Goal: Navigation & Orientation: Find specific page/section

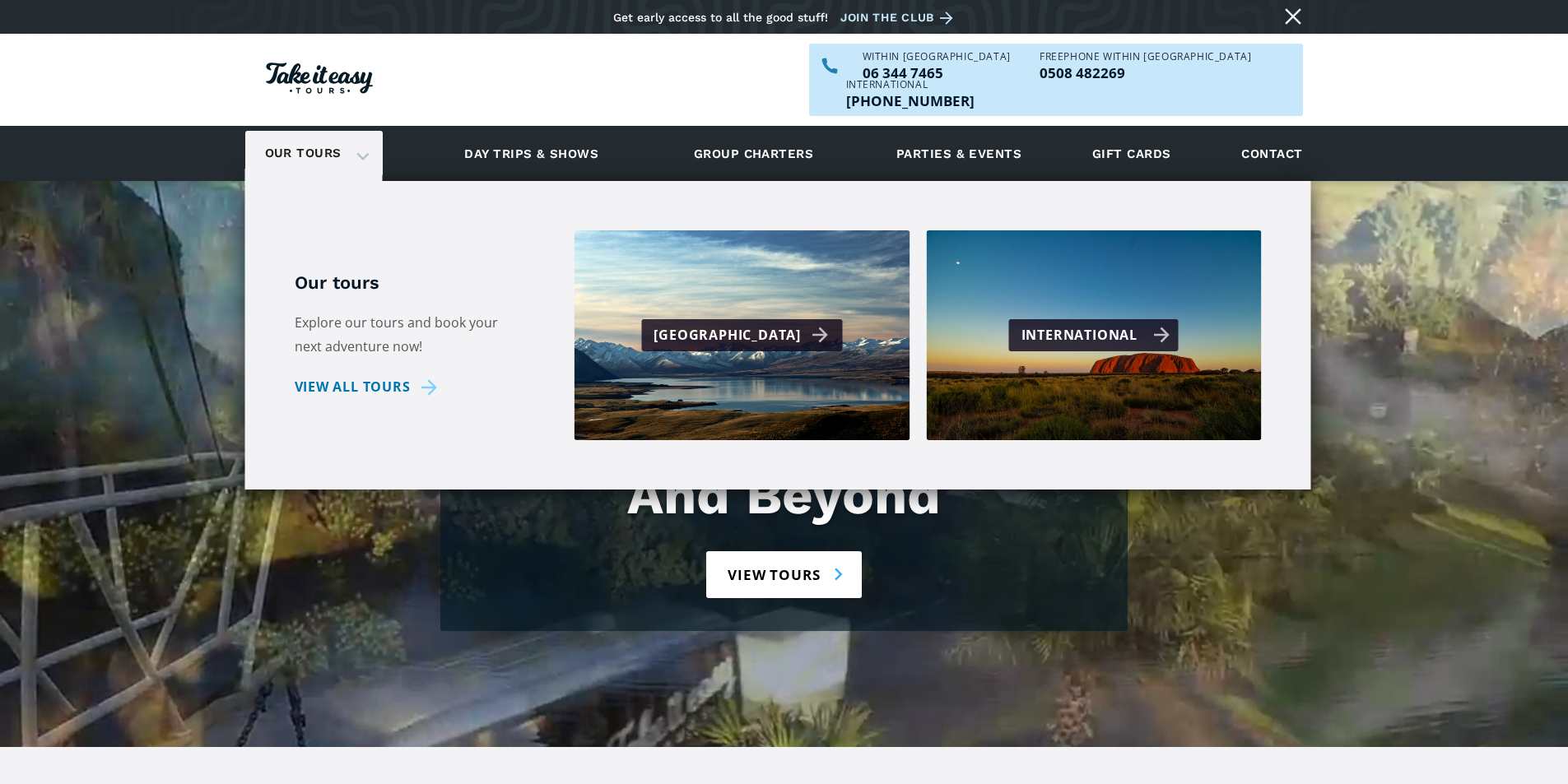
click at [1043, 323] on div "International" at bounding box center [1096, 335] width 149 height 24
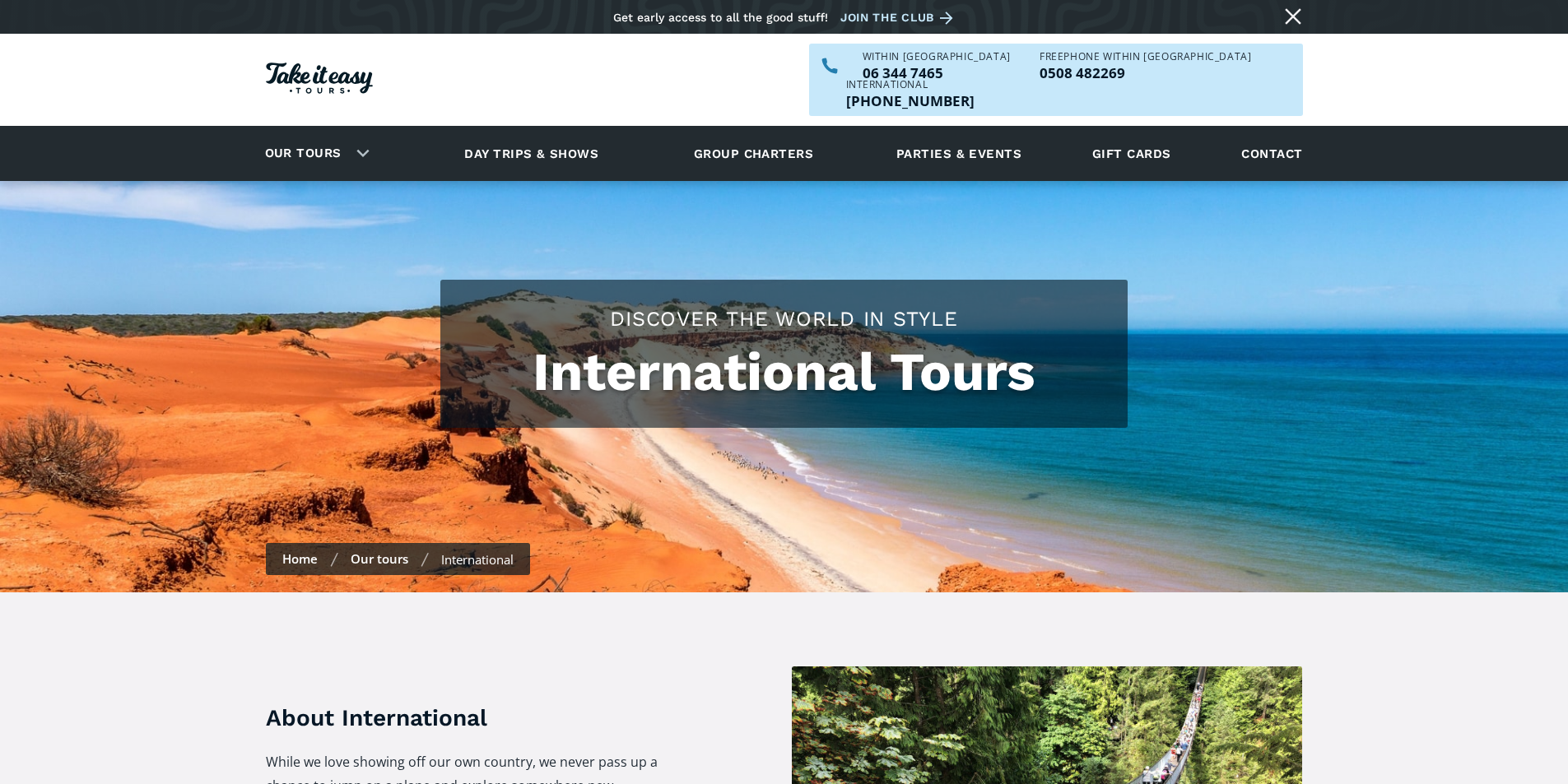
checkbox input "true"
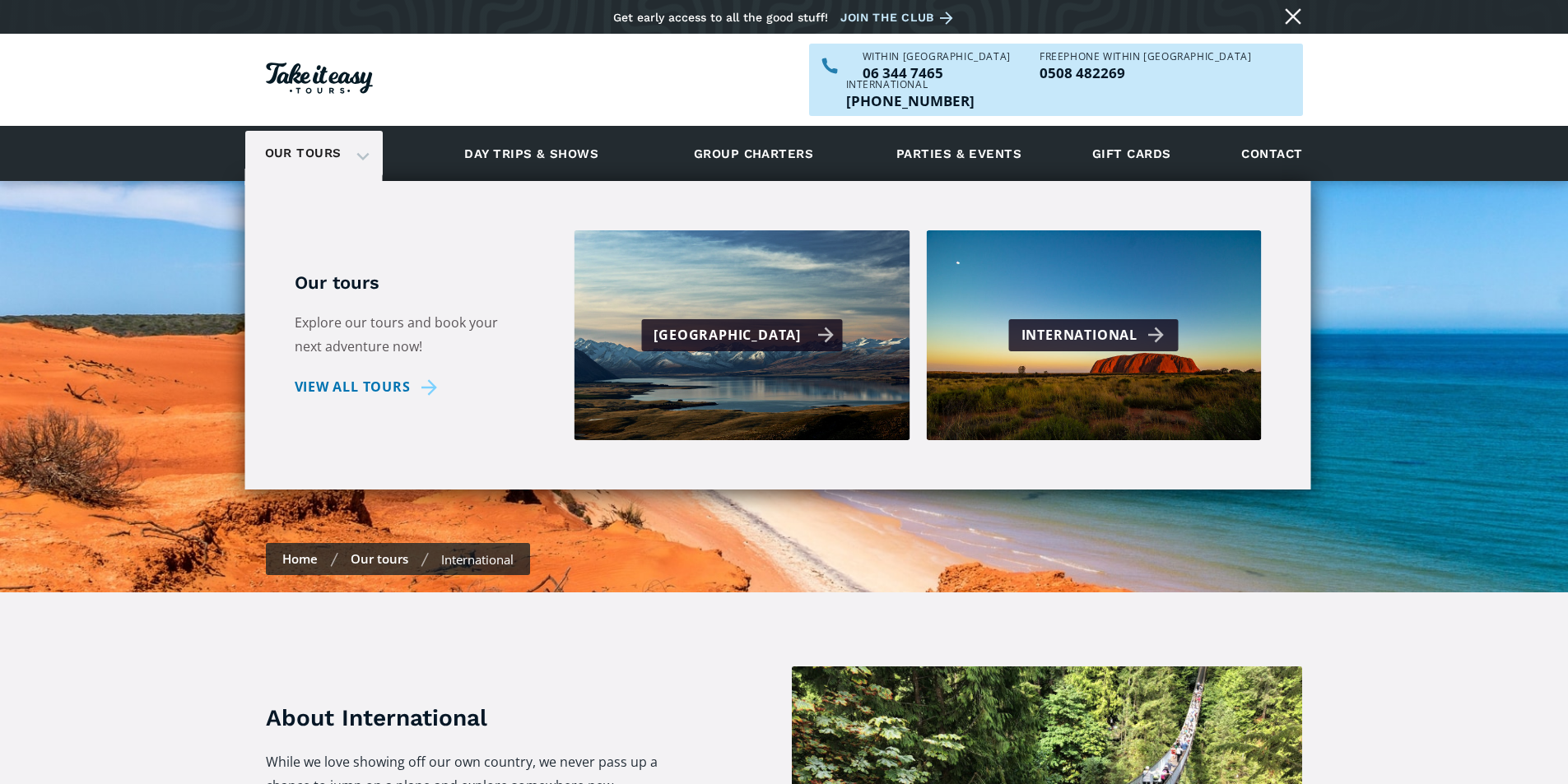
click at [747, 323] on div "[GEOGRAPHIC_DATA]" at bounding box center [743, 335] width 180 height 24
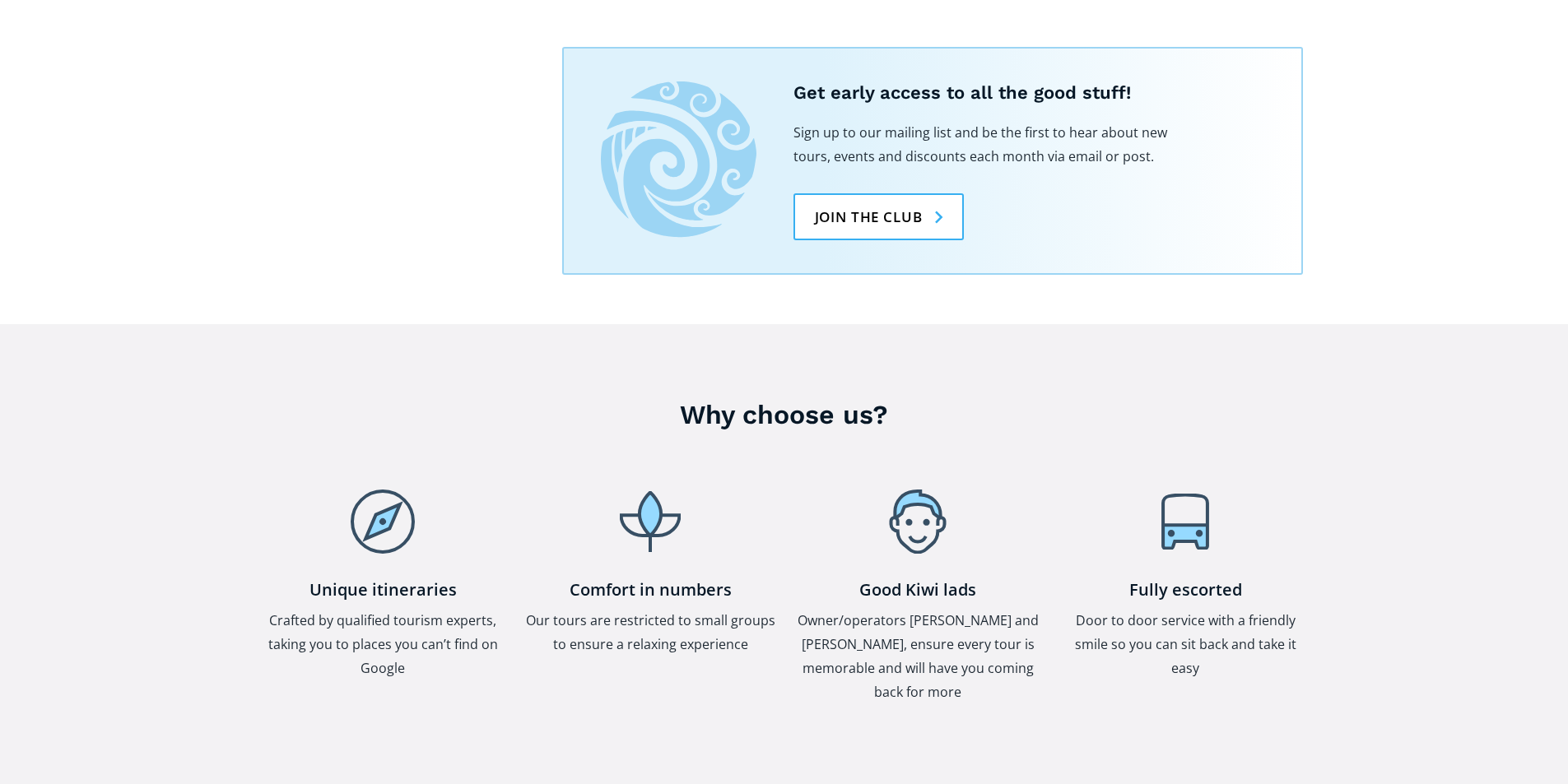
scroll to position [4443, 0]
